Goal: Task Accomplishment & Management: Manage account settings

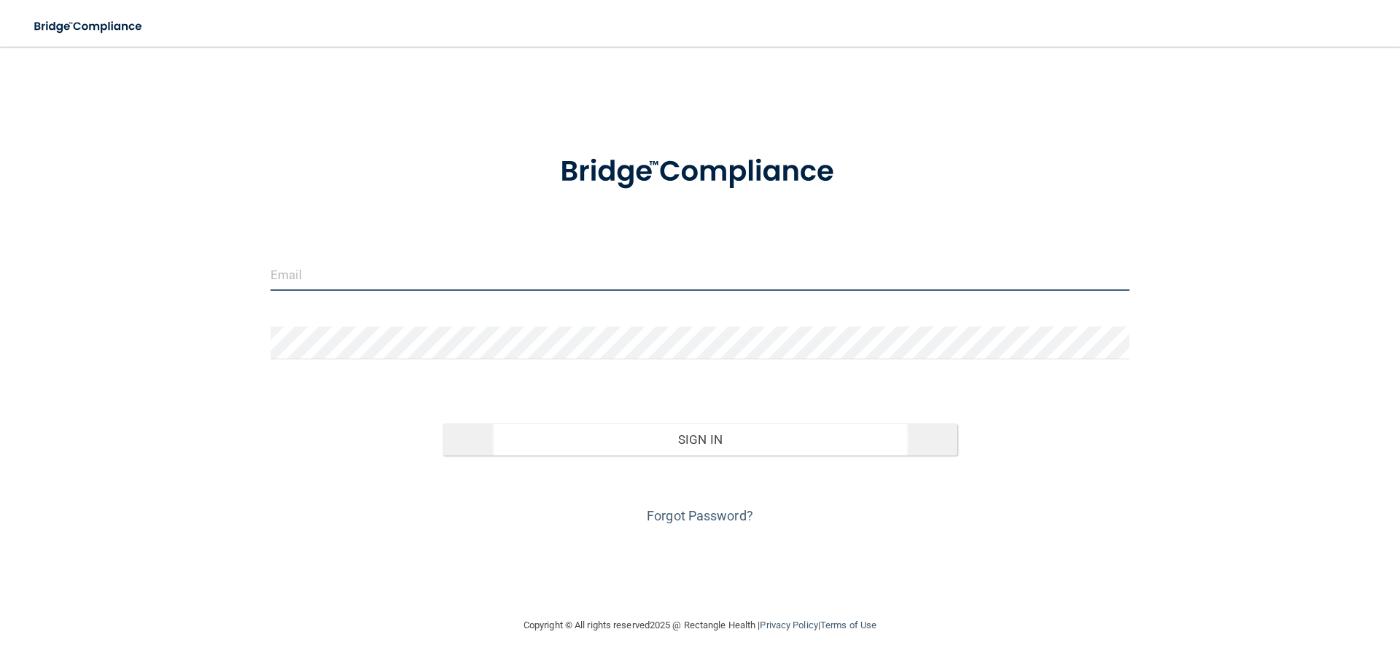
type input "[EMAIL_ADDRESS][DOMAIN_NAME]"
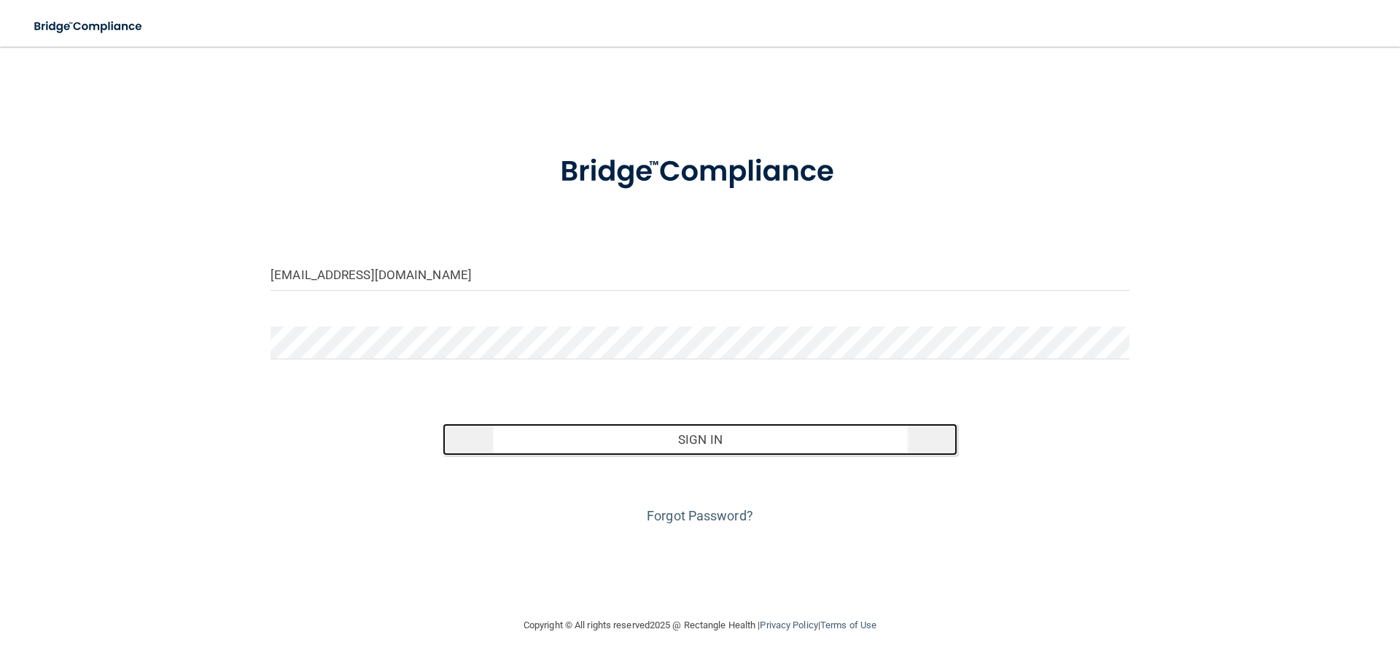
click at [594, 427] on button "Sign In" at bounding box center [699, 440] width 515 height 32
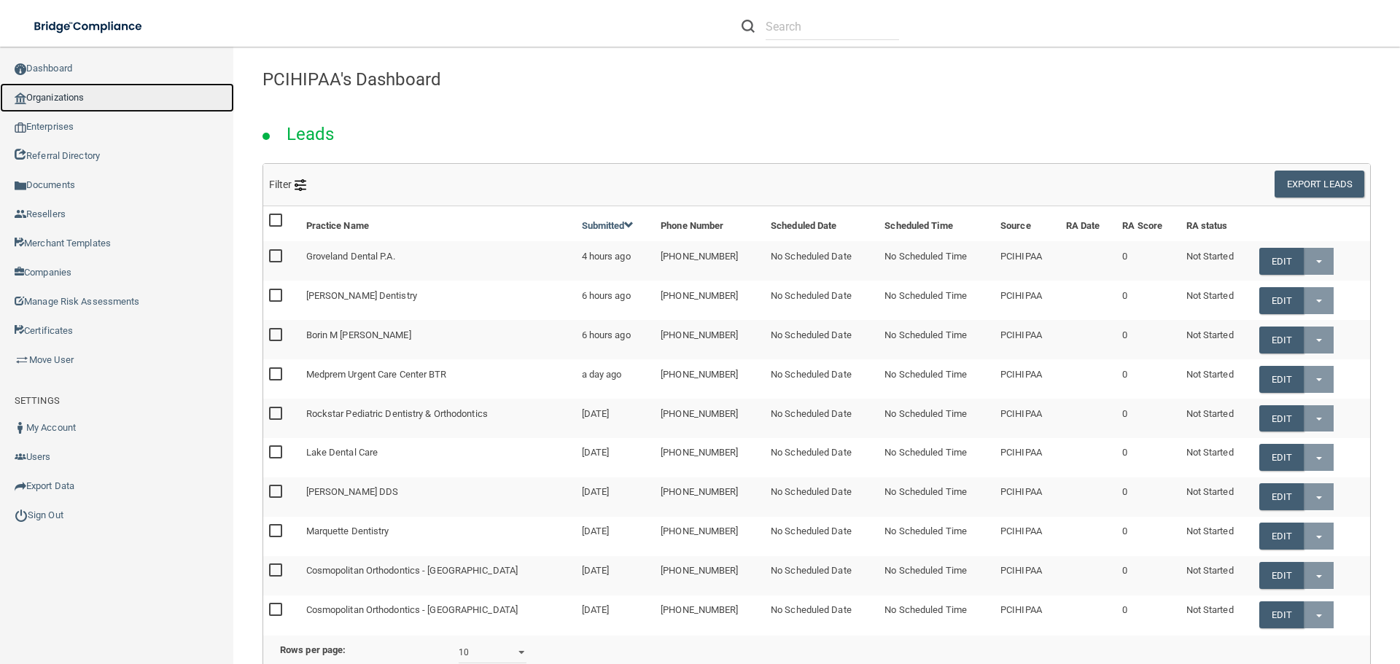
click at [74, 99] on link "Organizations" at bounding box center [117, 97] width 234 height 29
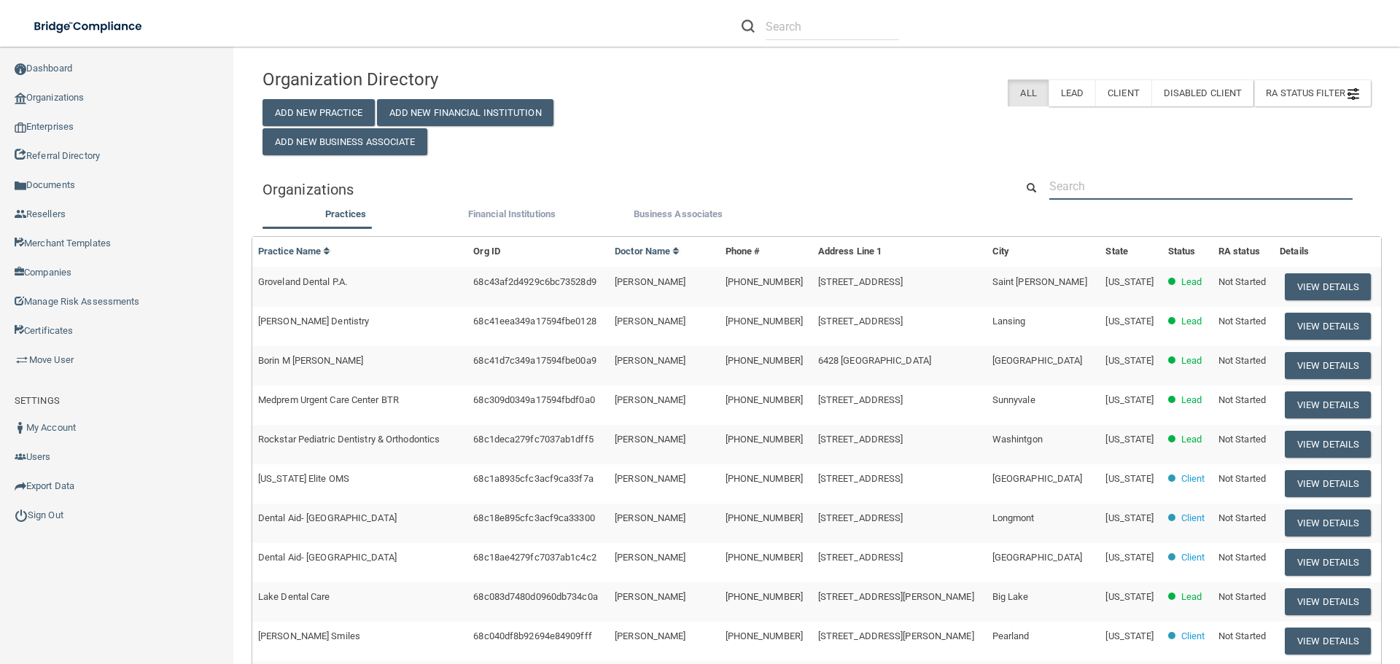
click at [1097, 193] on input "text" at bounding box center [1200, 186] width 303 height 27
paste input "(310) 859-8104"
type input "(310) 859-8104"
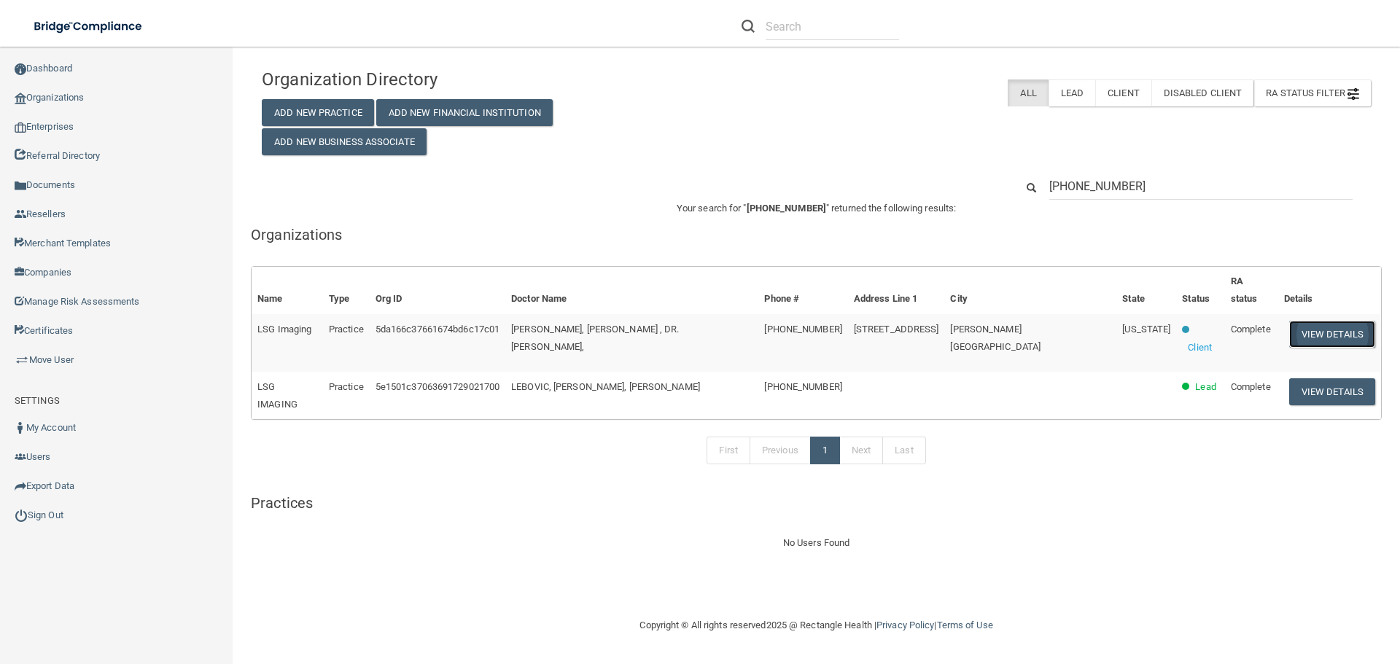
click at [1322, 321] on button "View Details" at bounding box center [1332, 334] width 86 height 27
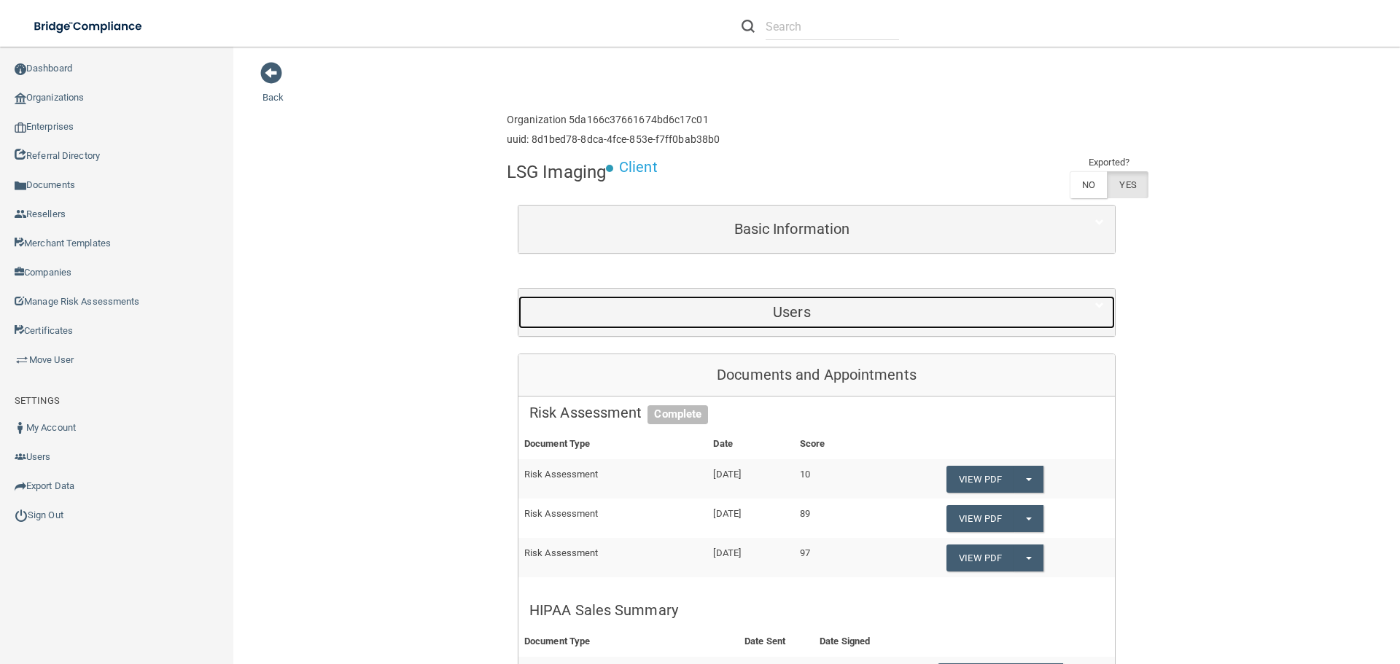
click at [770, 308] on h5 "Users" at bounding box center [791, 312] width 525 height 16
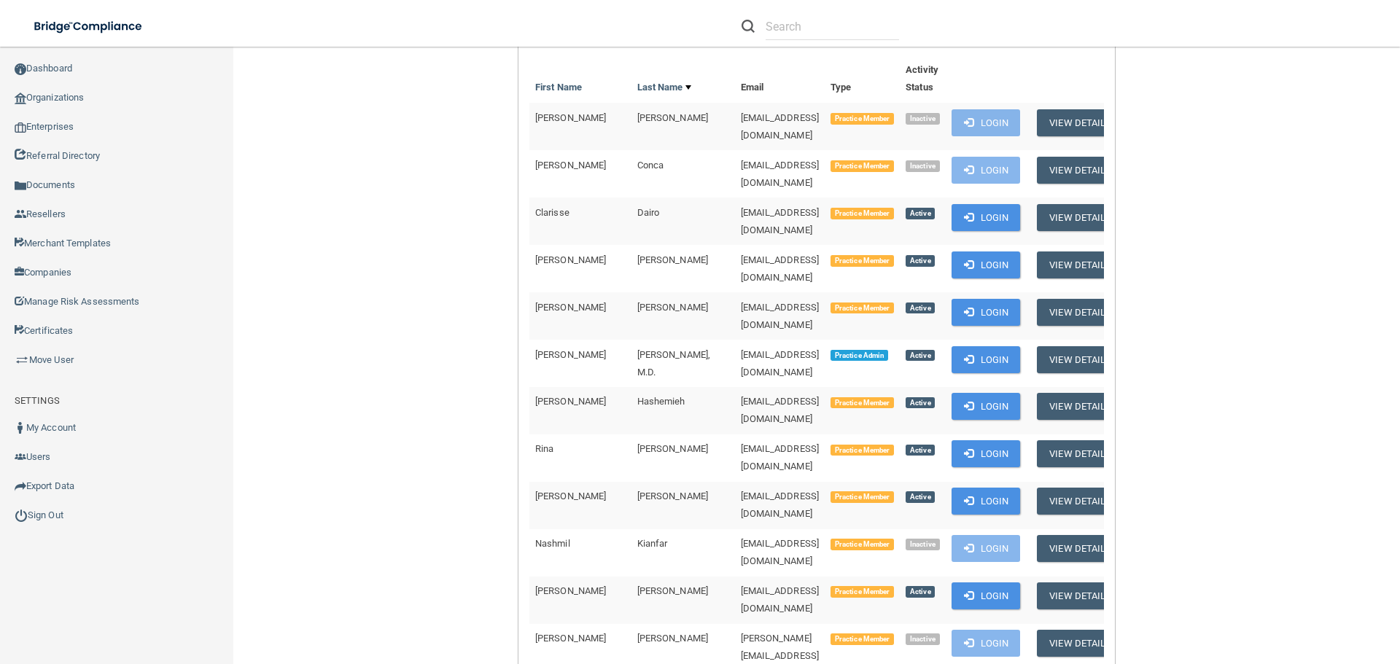
scroll to position [364, 0]
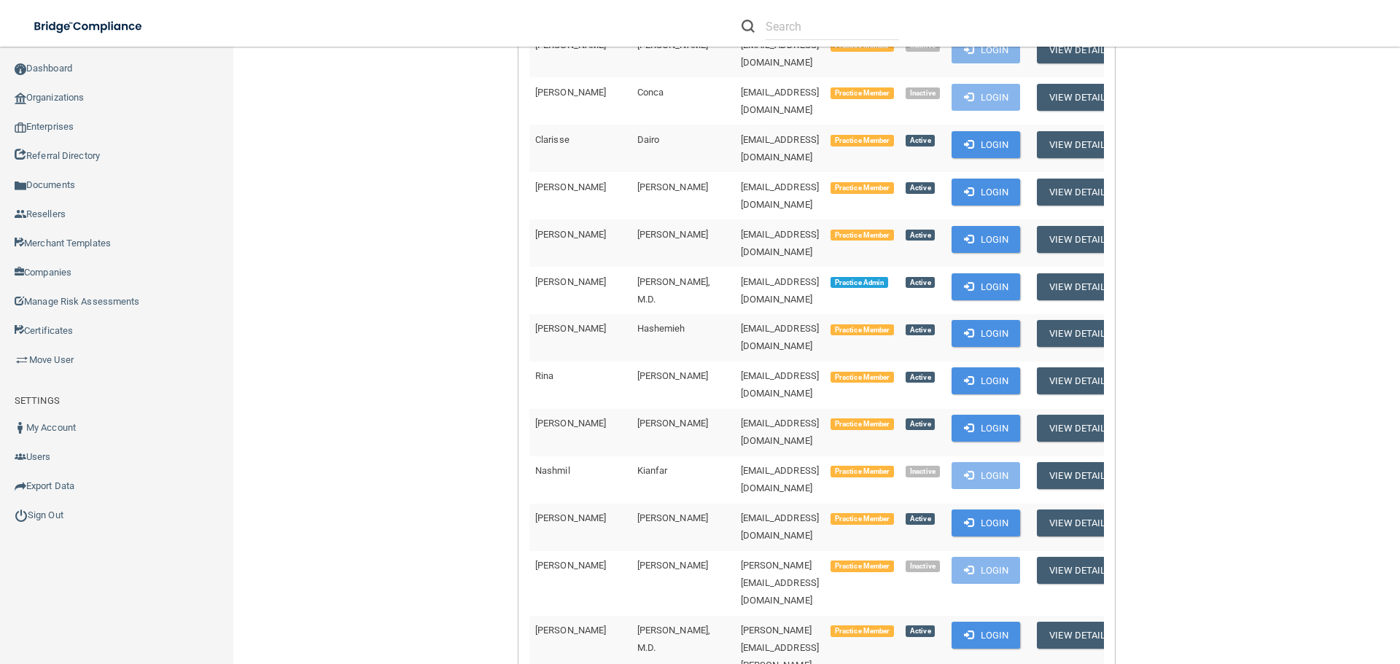
click at [776, 362] on td "[EMAIL_ADDRESS][DOMAIN_NAME]" at bounding box center [780, 385] width 90 height 47
click at [960, 273] on button "Login" at bounding box center [985, 286] width 69 height 27
click at [24, 511] on img at bounding box center [21, 515] width 13 height 13
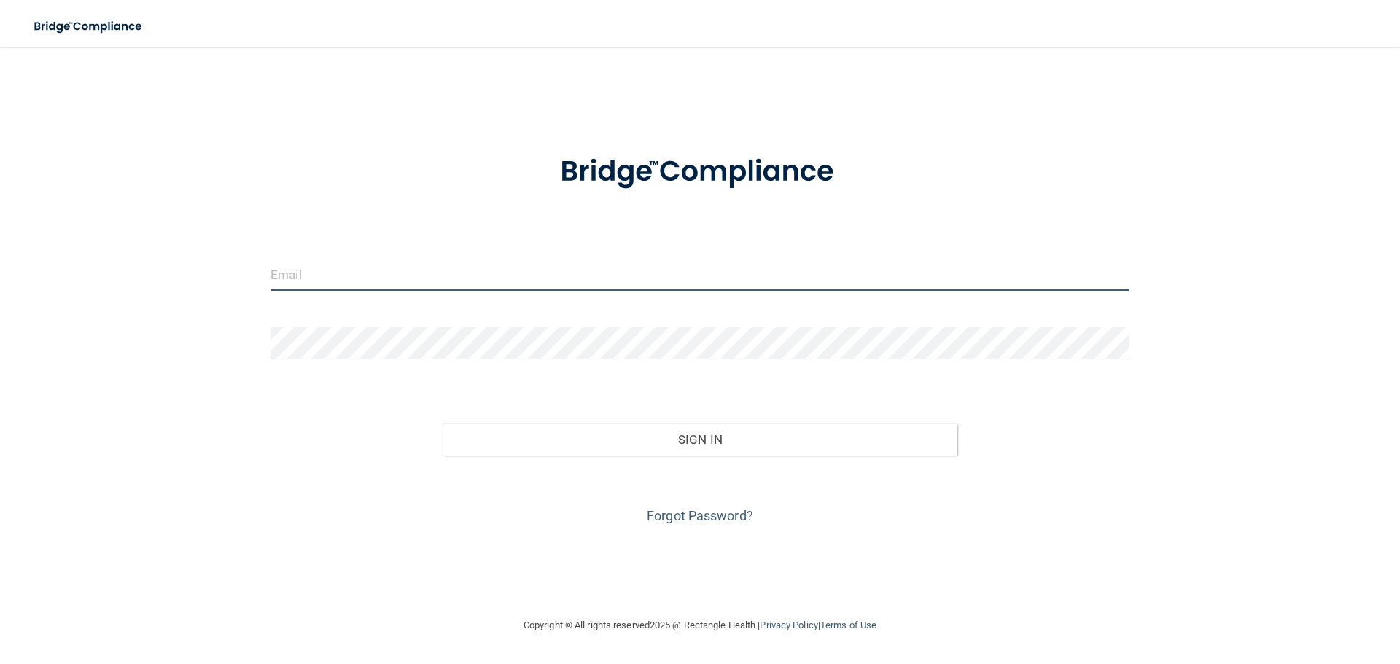
type input "[EMAIL_ADDRESS][DOMAIN_NAME]"
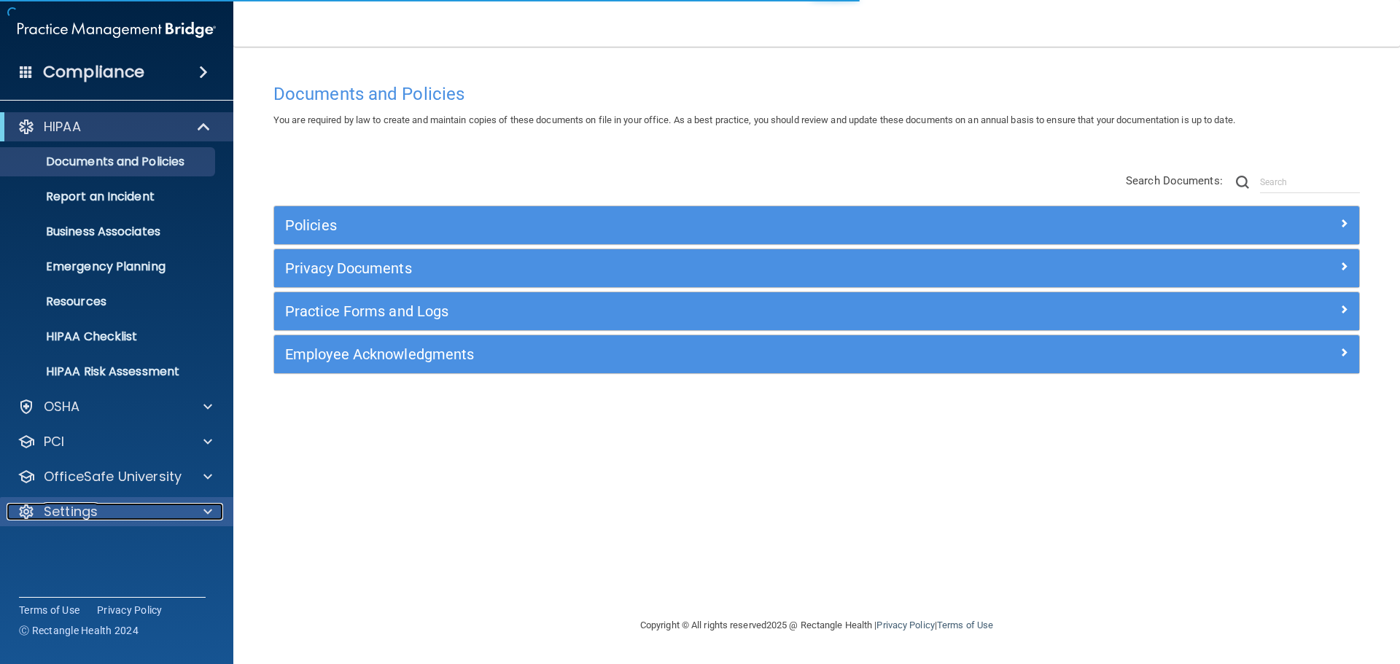
click at [128, 507] on div "Settings" at bounding box center [97, 511] width 181 height 17
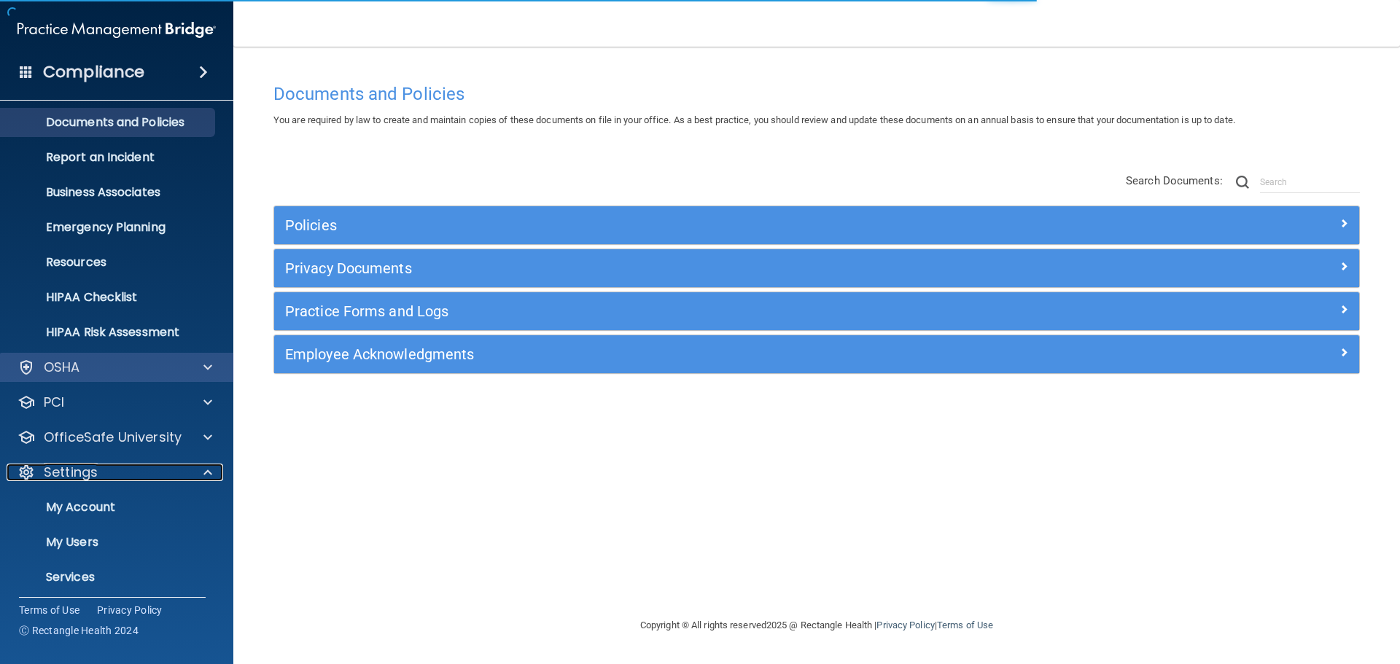
scroll to position [81, 0]
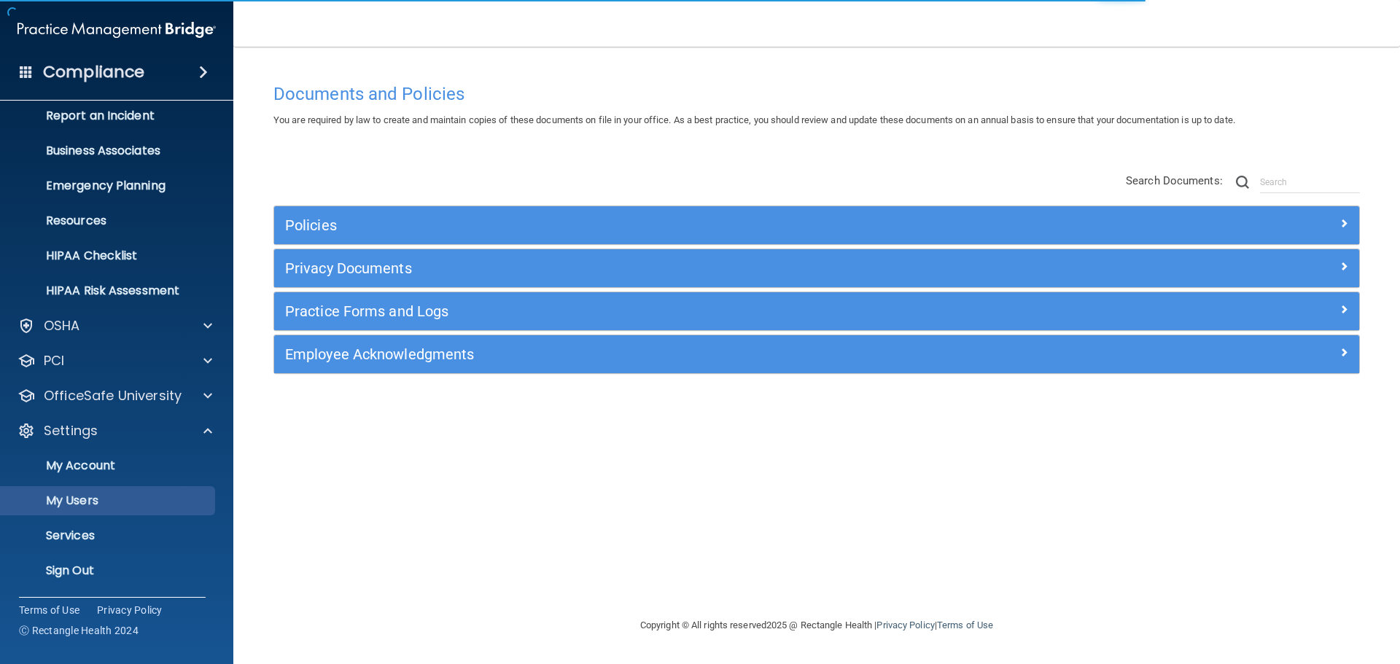
click at [101, 503] on p "My Users" at bounding box center [108, 501] width 199 height 15
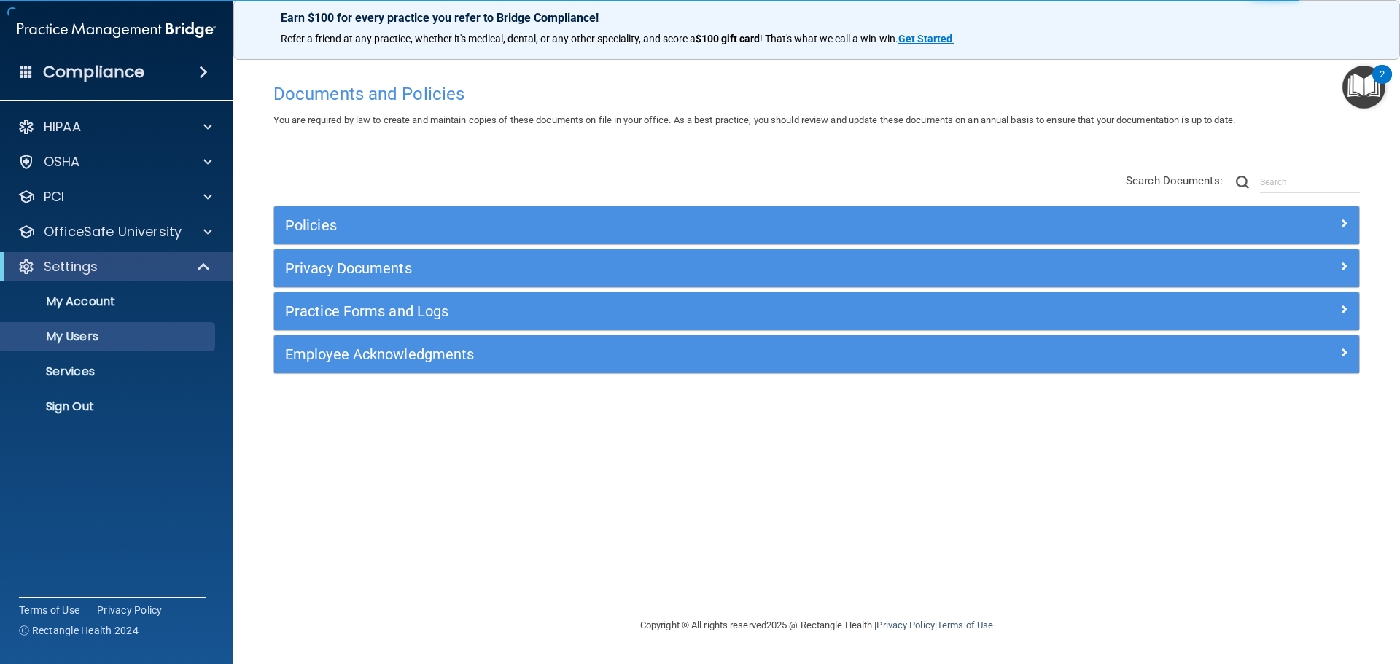
select select "20"
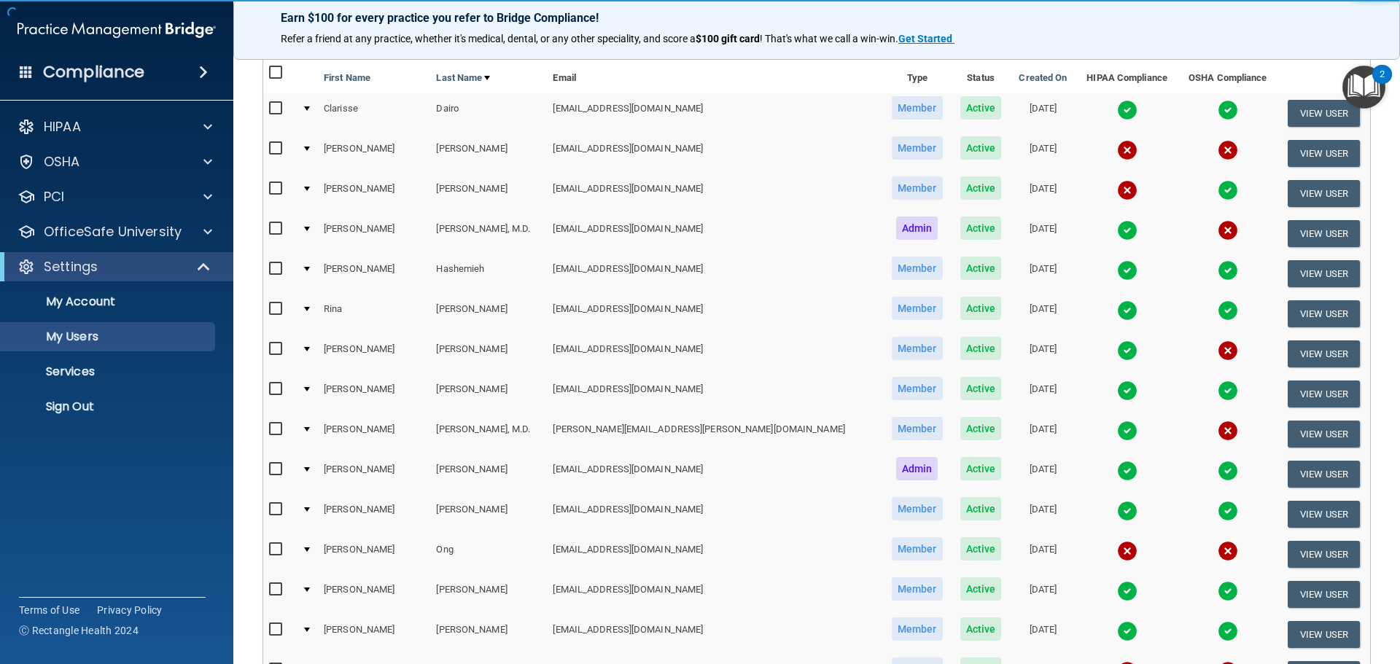
scroll to position [146, 0]
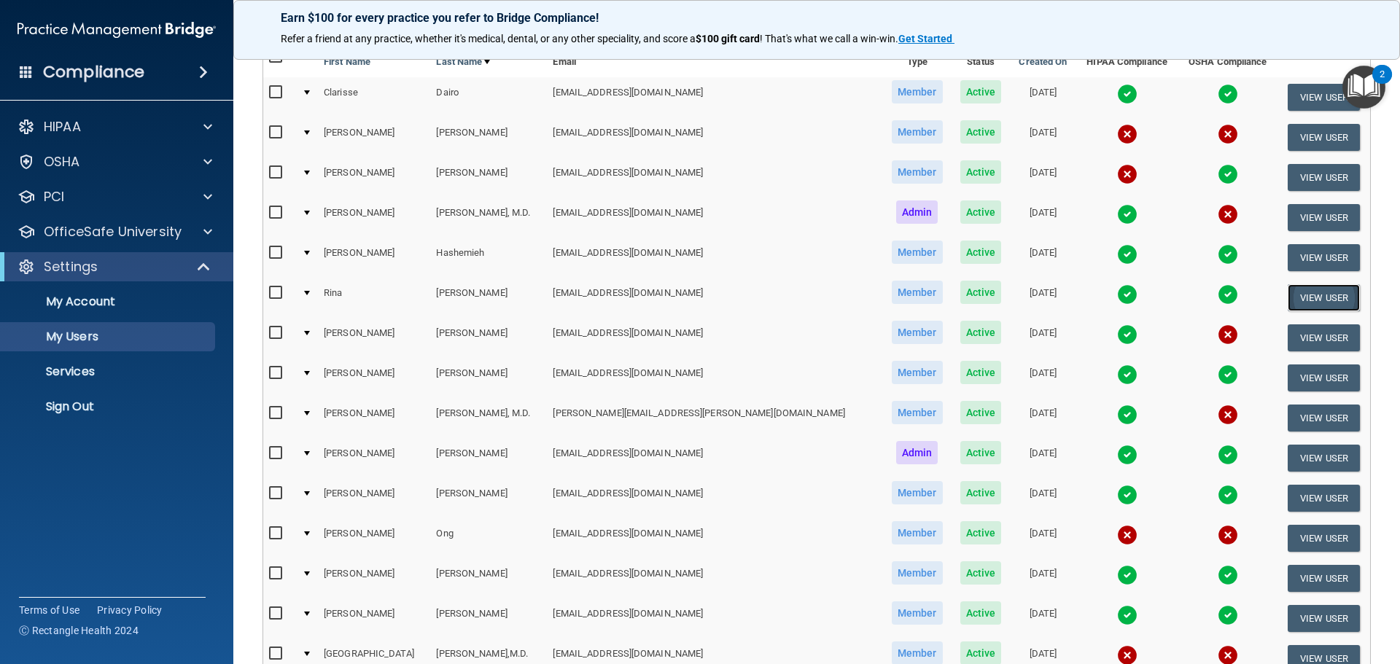
click at [1303, 295] on button "View User" at bounding box center [1323, 297] width 72 height 27
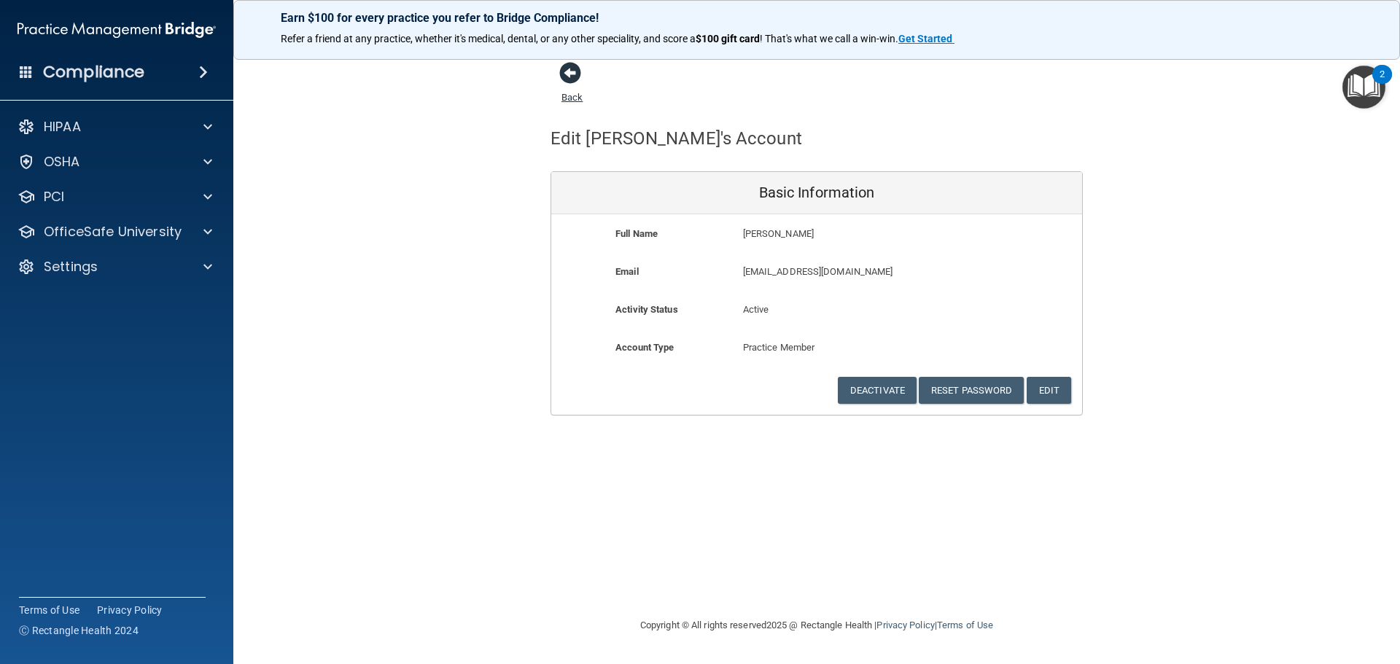
click at [568, 68] on span at bounding box center [570, 73] width 22 height 22
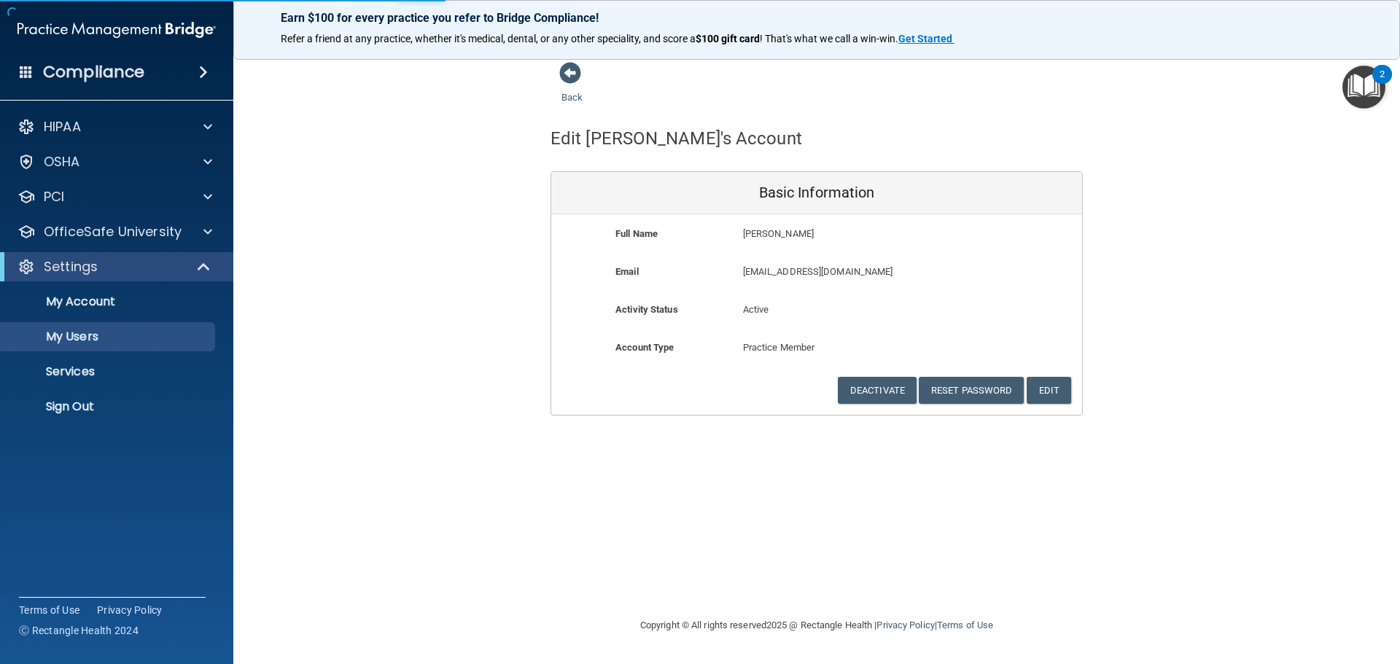
select select "20"
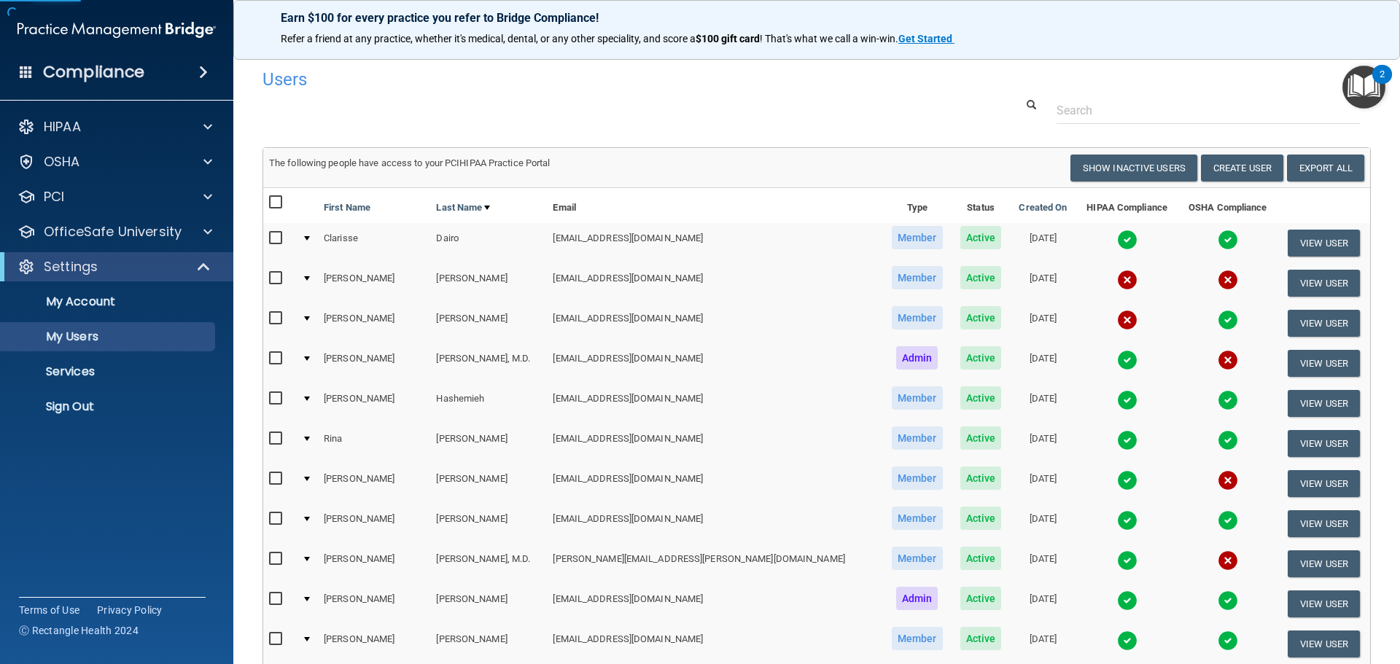
scroll to position [146, 0]
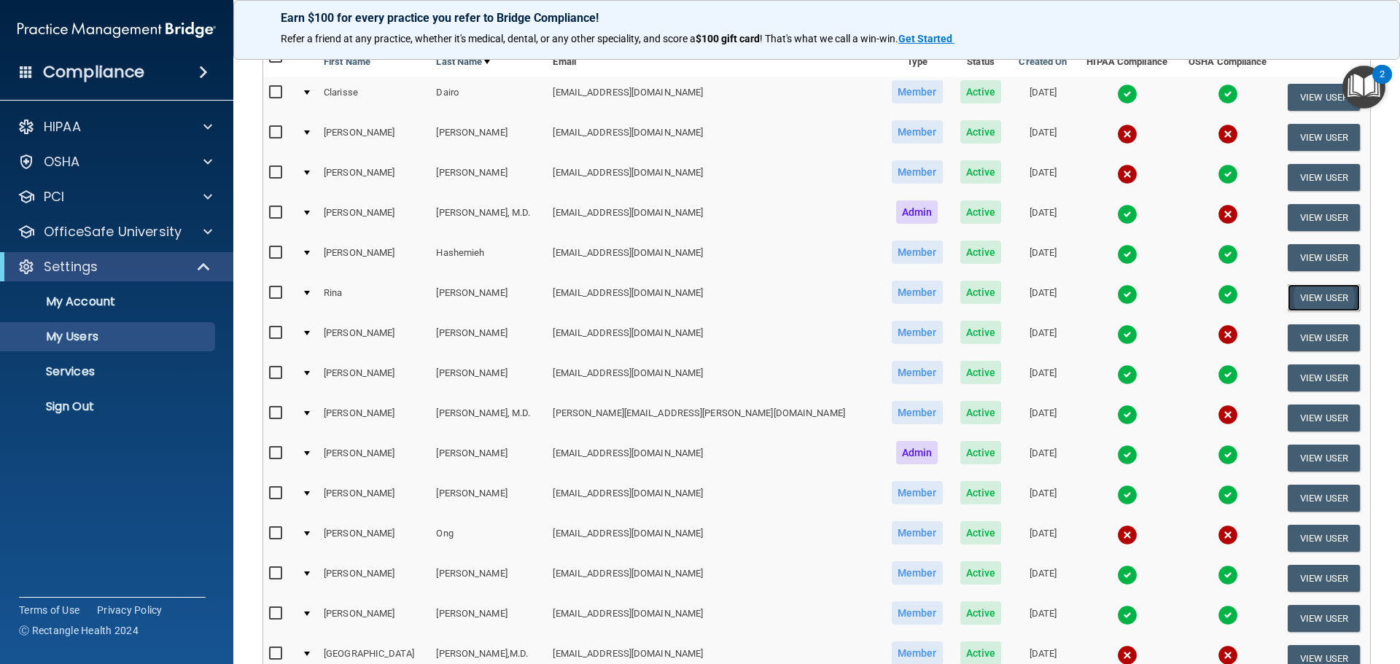
click at [1287, 294] on button "View User" at bounding box center [1323, 297] width 72 height 27
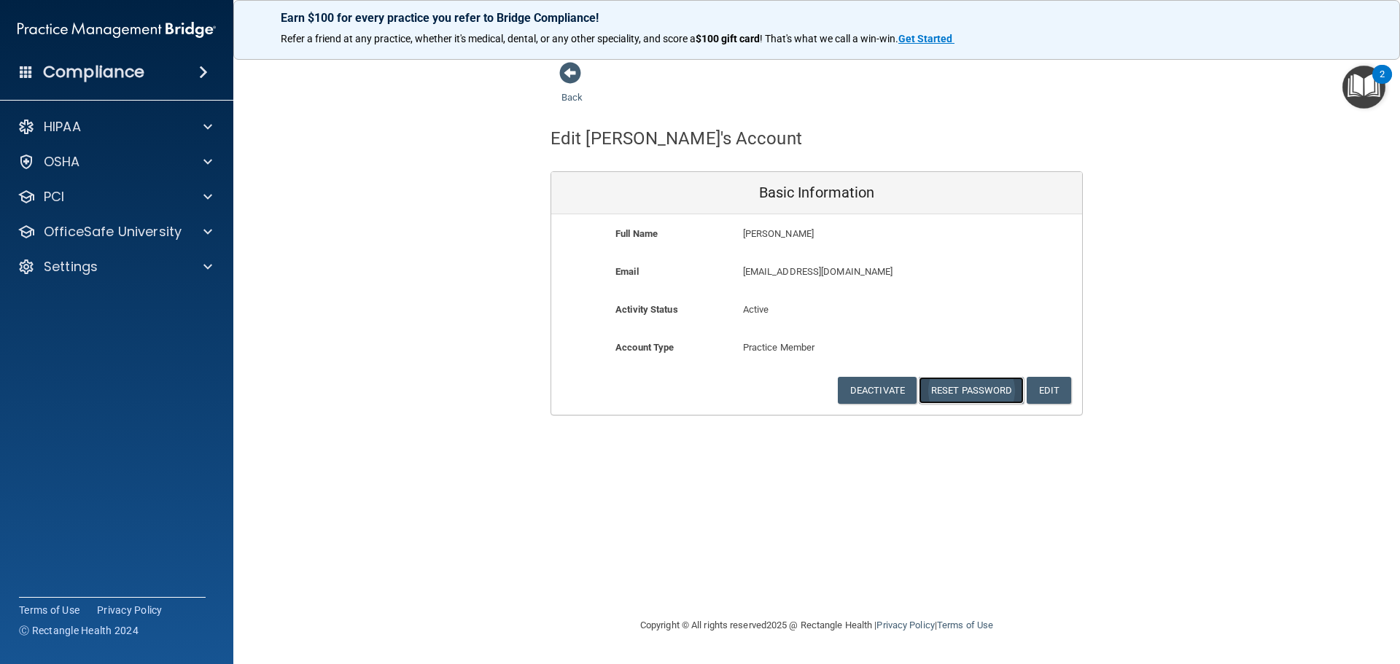
click at [986, 391] on button "Reset Password" at bounding box center [970, 390] width 105 height 27
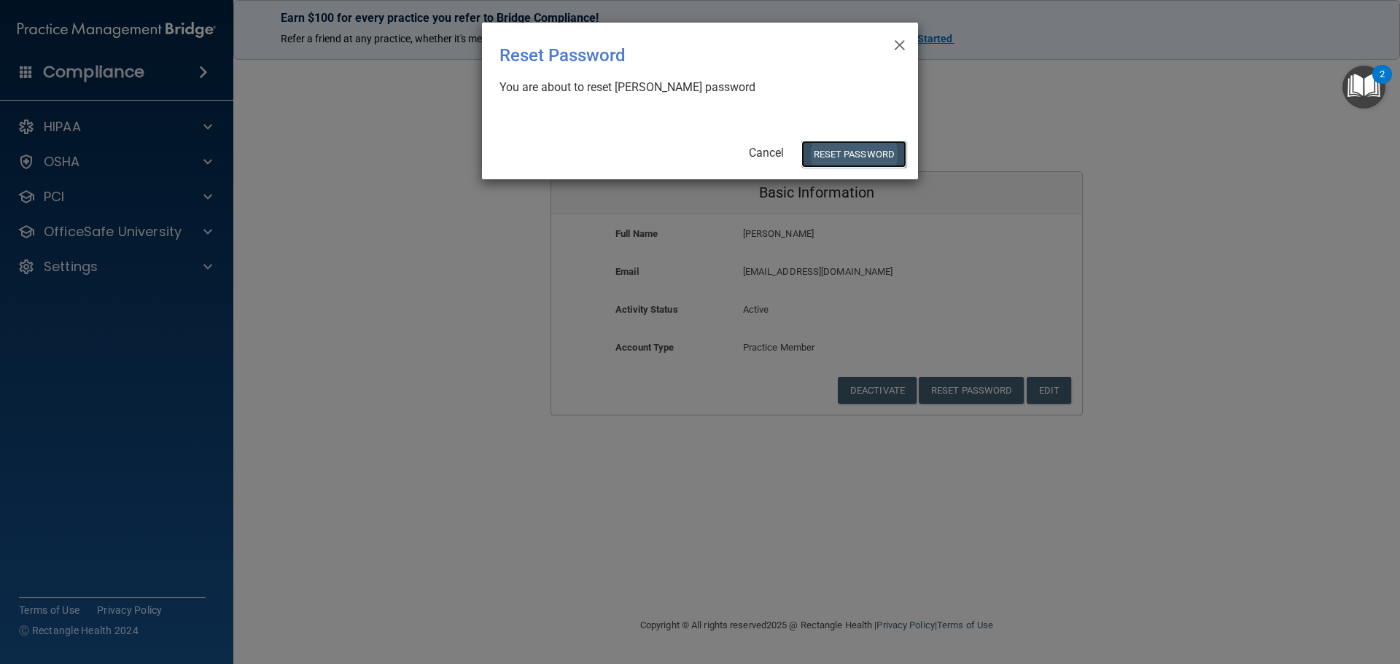
click at [867, 156] on button "Reset Password" at bounding box center [853, 154] width 105 height 27
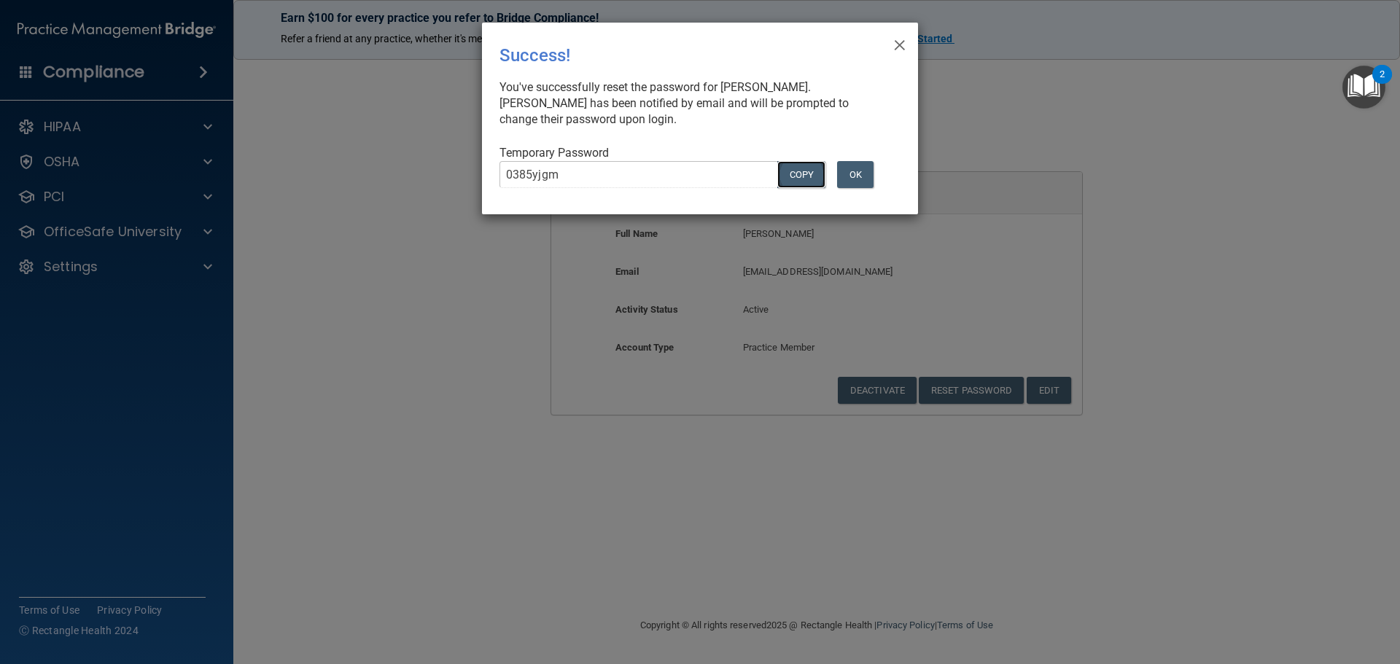
click at [795, 174] on button "COPY" at bounding box center [801, 174] width 48 height 27
click at [791, 176] on button "Copy" at bounding box center [801, 174] width 48 height 27
click at [859, 171] on button "OK" at bounding box center [855, 174] width 36 height 27
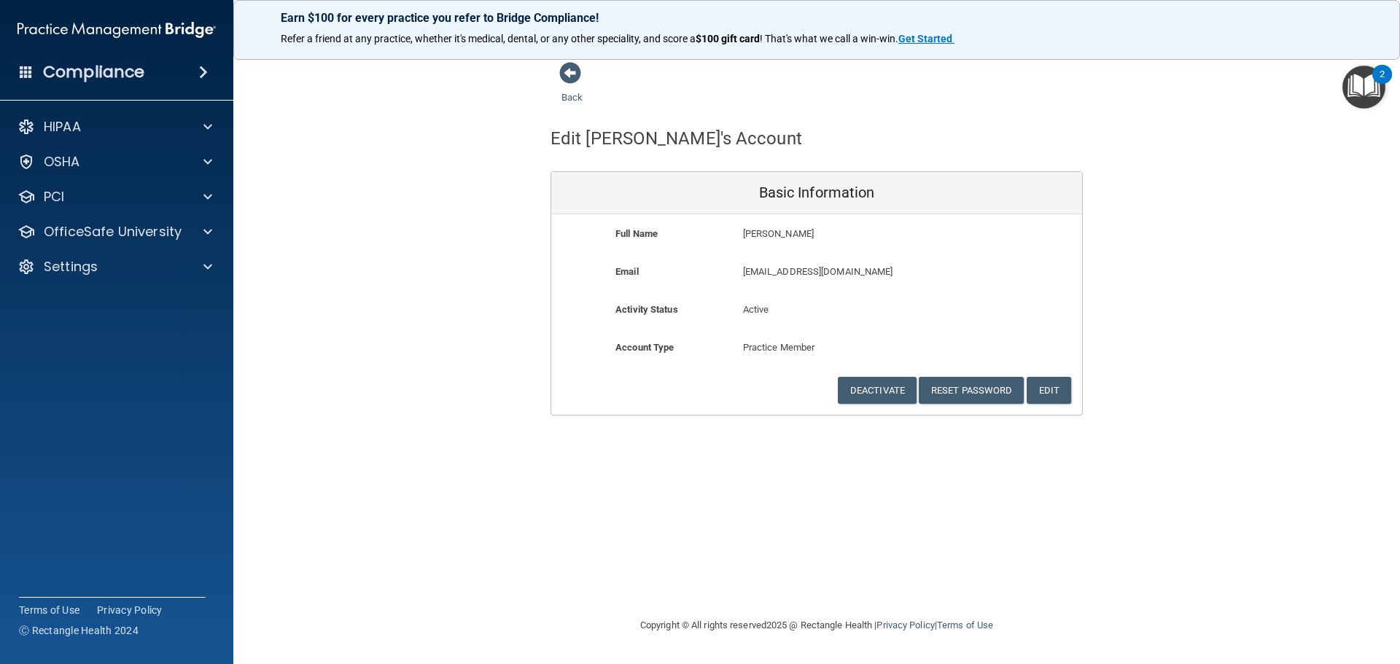
click at [144, 281] on div "Settings" at bounding box center [117, 266] width 234 height 29
click at [125, 257] on div "Settings" at bounding box center [117, 266] width 234 height 29
click at [152, 266] on div "Settings" at bounding box center [97, 266] width 181 height 17
drag, startPoint x: 67, startPoint y: 409, endPoint x: 0, endPoint y: 422, distance: 68.3
click at [67, 410] on p "Sign Out" at bounding box center [108, 406] width 199 height 15
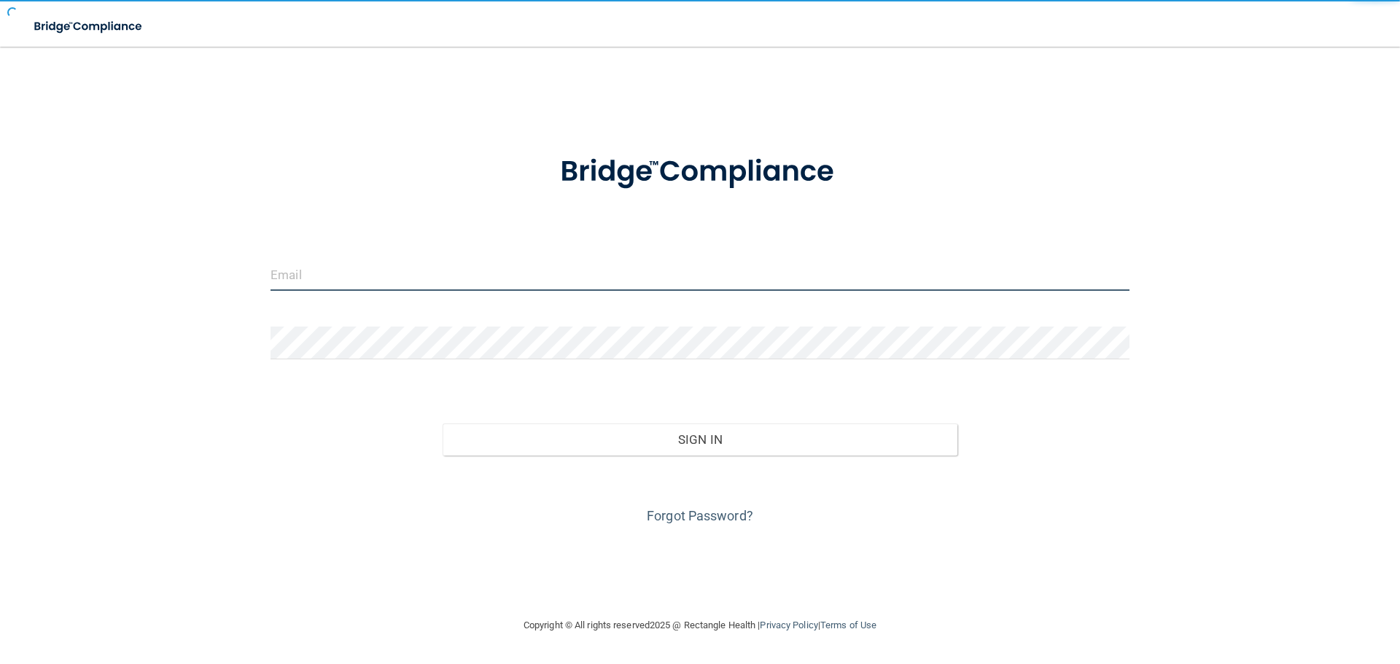
type input "[EMAIL_ADDRESS][DOMAIN_NAME]"
